Goal: Task Accomplishment & Management: Use online tool/utility

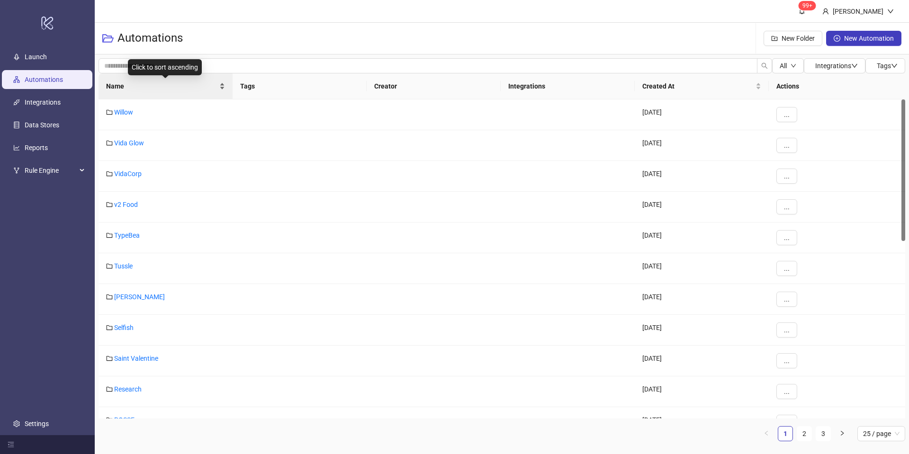
click at [225, 82] on div "Name" at bounding box center [165, 86] width 119 height 10
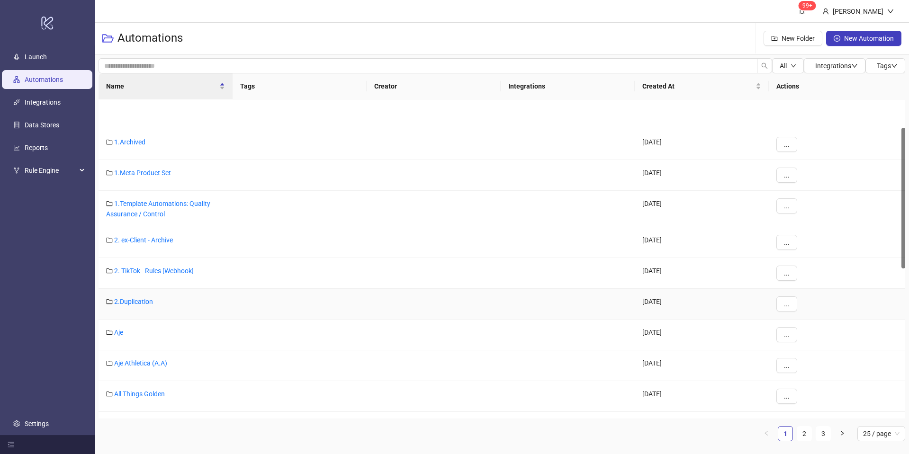
scroll to position [216, 0]
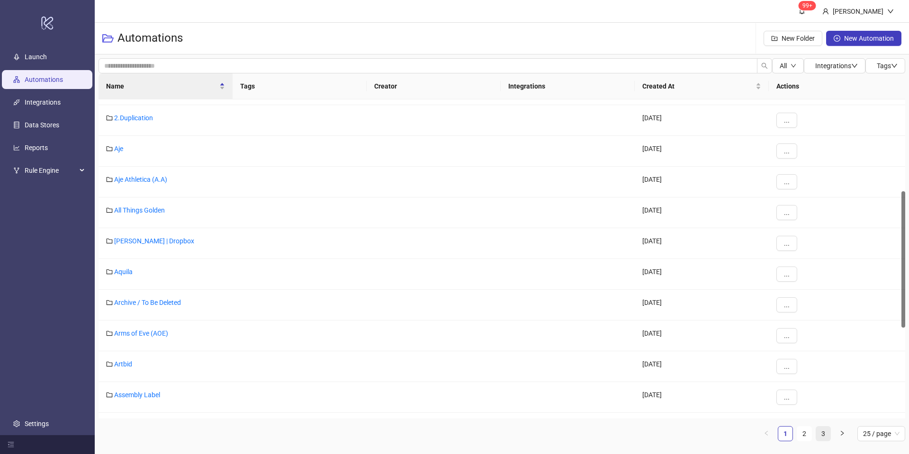
click at [825, 436] on link "3" at bounding box center [823, 434] width 14 height 14
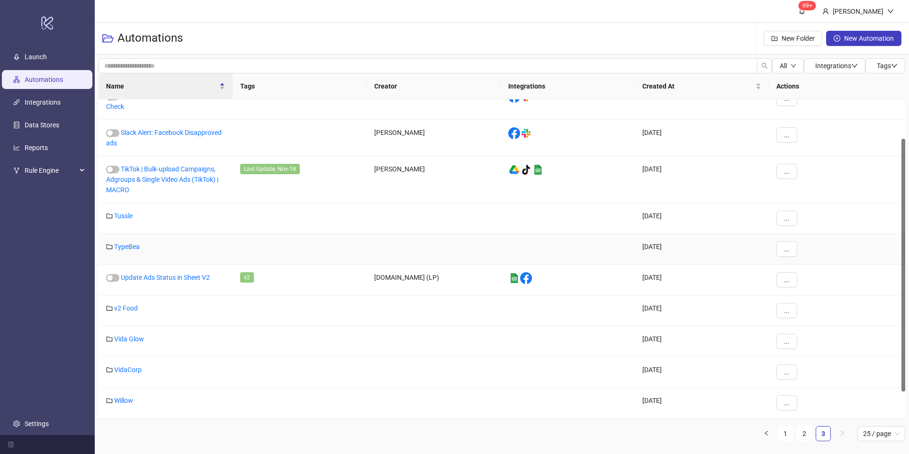
scroll to position [0, 0]
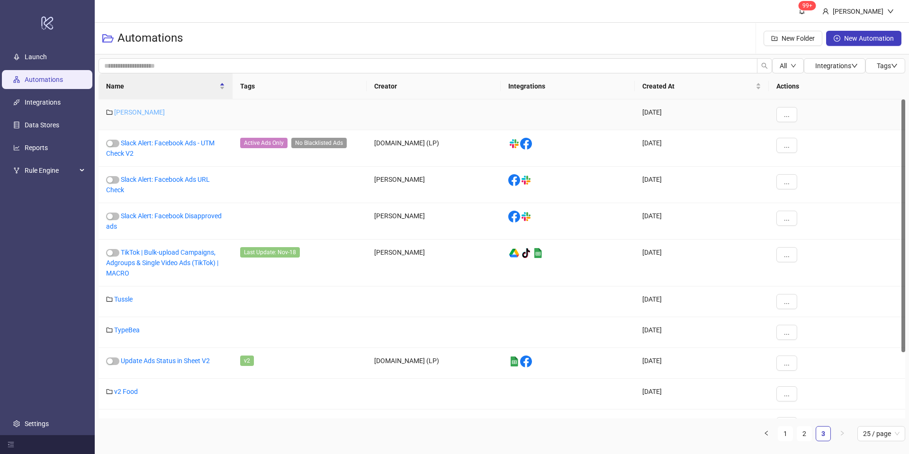
click at [127, 111] on link "[PERSON_NAME]" at bounding box center [139, 112] width 51 height 8
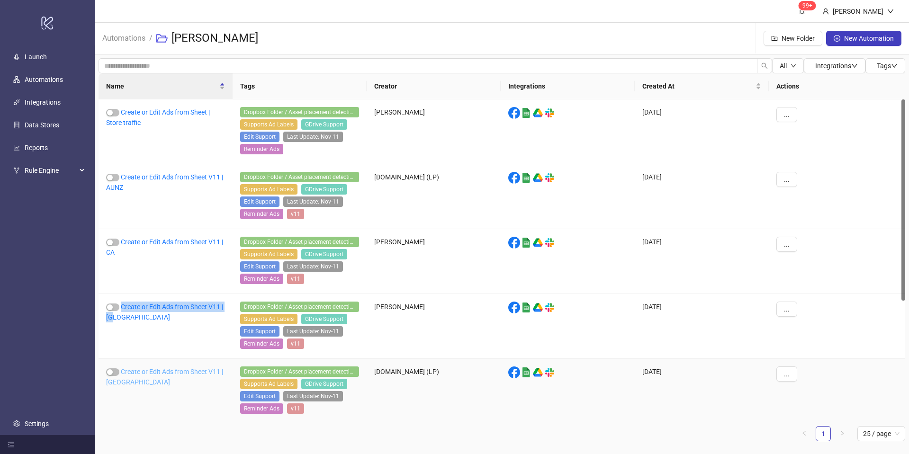
click at [152, 372] on link "Create or Edit Ads from Sheet V11 | [GEOGRAPHIC_DATA]" at bounding box center [164, 377] width 117 height 18
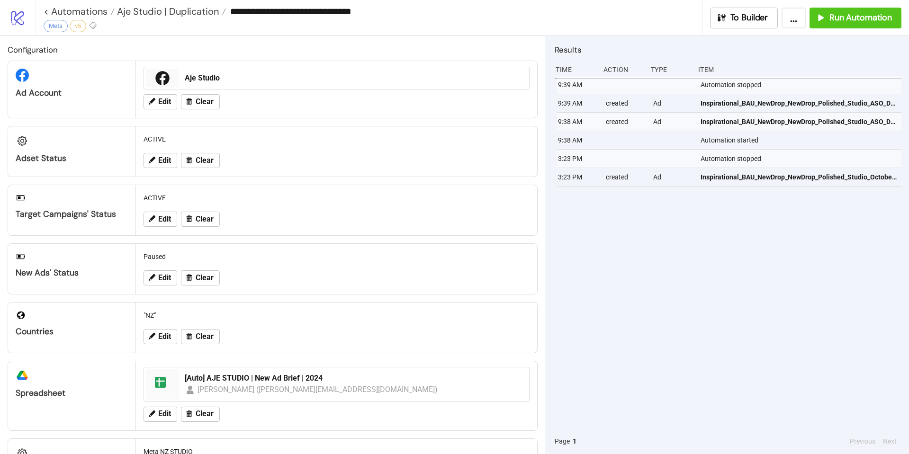
type input "**********"
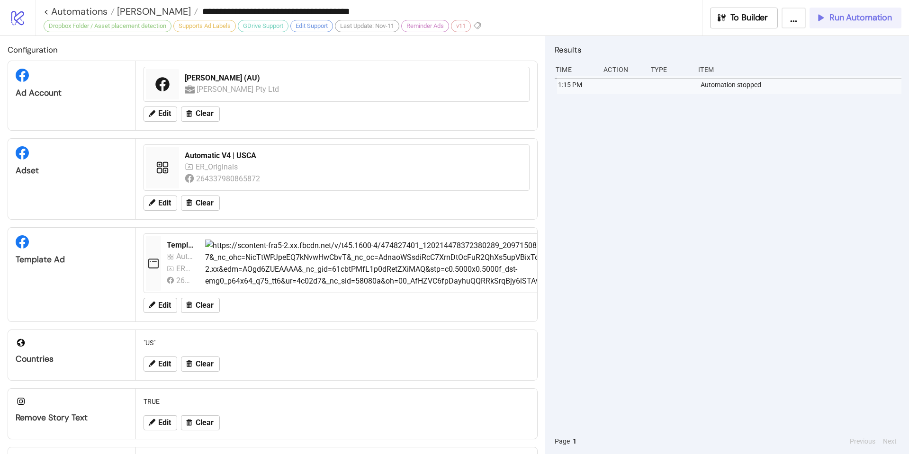
click at [854, 20] on span "Run Automation" at bounding box center [860, 17] width 63 height 11
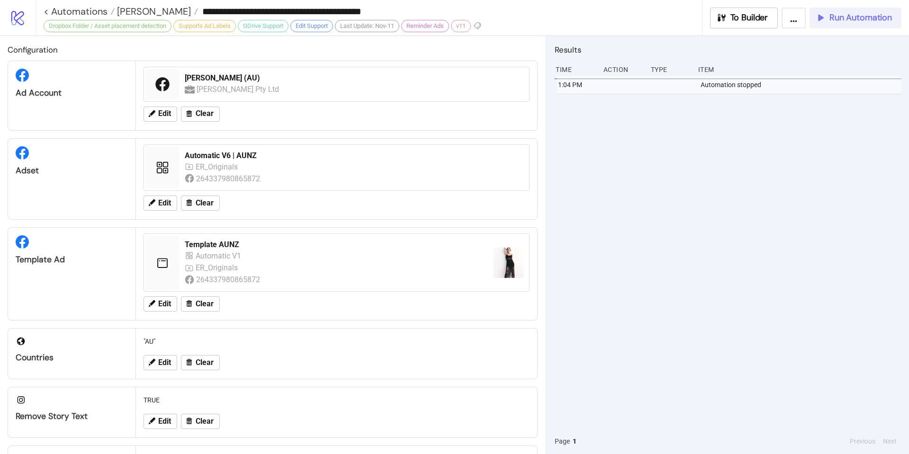
click at [847, 24] on button "Run Automation" at bounding box center [856, 18] width 92 height 21
click at [831, 24] on button "Run Automation" at bounding box center [856, 18] width 92 height 21
